Goal: Task Accomplishment & Management: Complete application form

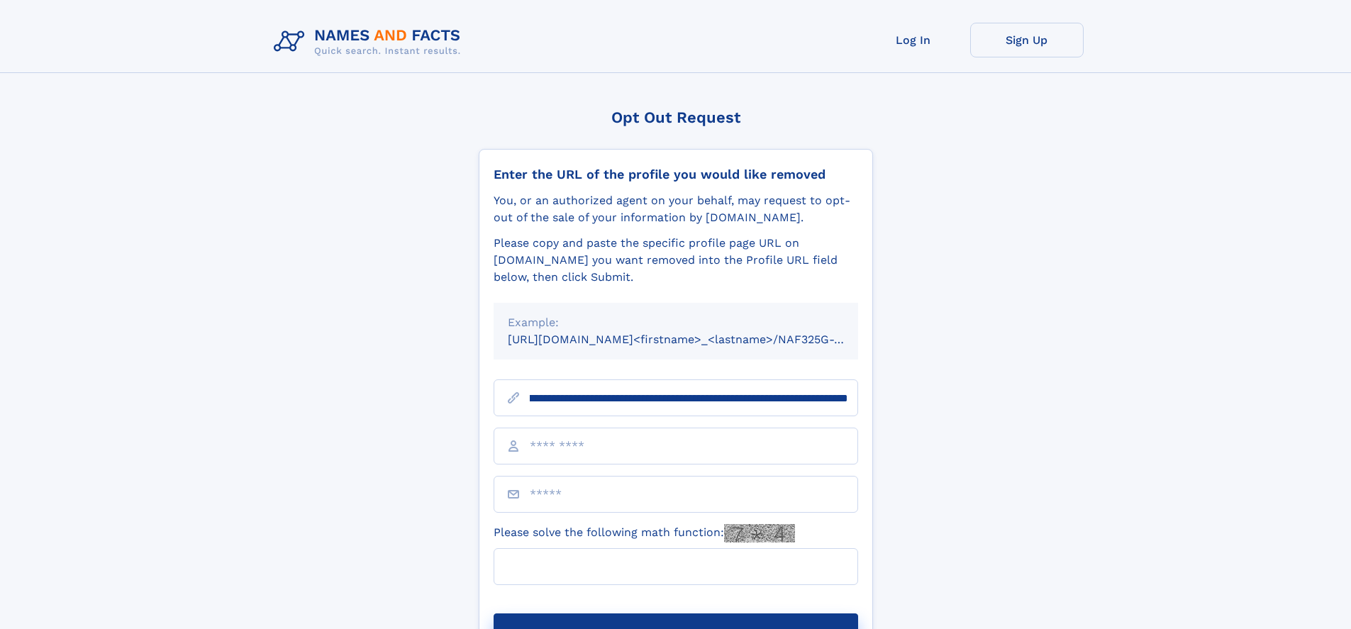
scroll to position [0, 147]
type input "**********"
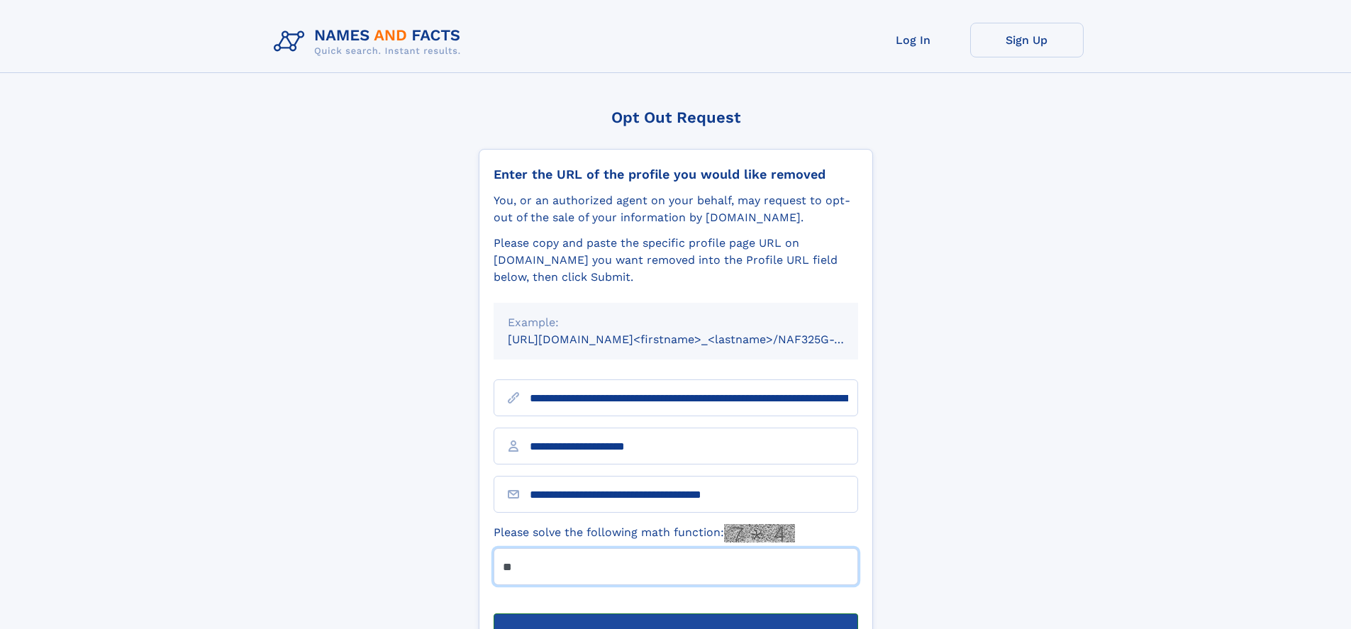
type input "**"
click at [675, 614] on button "Submit Opt Out Request" at bounding box center [676, 636] width 365 height 45
